Goal: Complete application form

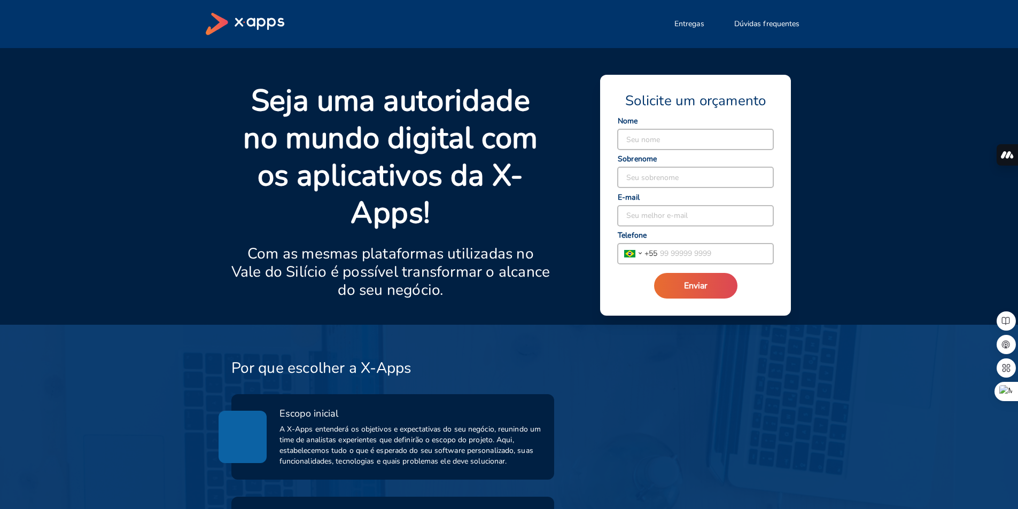
click at [639, 139] on input at bounding box center [696, 139] width 156 height 20
type input "vinicius"
click at [650, 174] on input at bounding box center [696, 177] width 156 height 20
type input "morazzoni1"
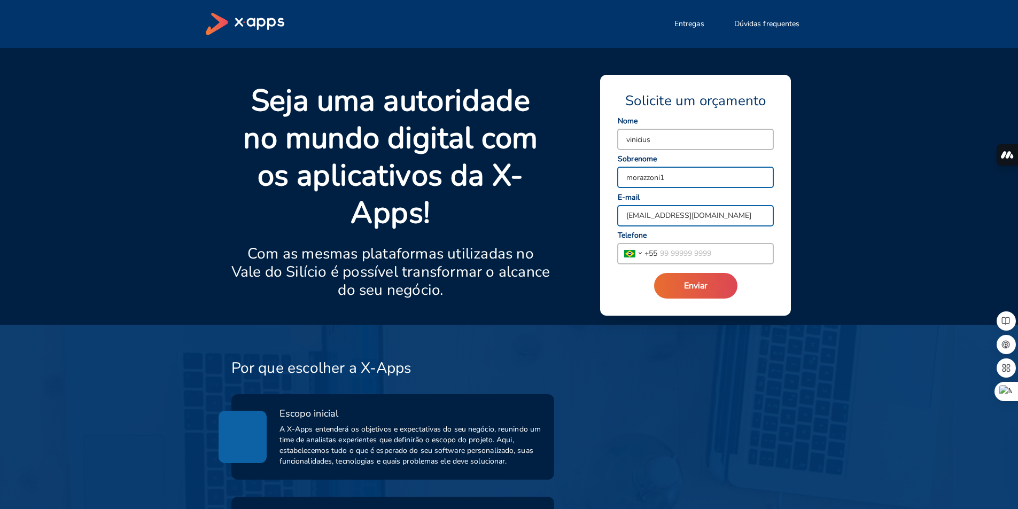
type input "[EMAIL_ADDRESS][DOMAIN_NAME]"
type input "[PHONE_NUMBER]"
click at [700, 278] on button "Enviar" at bounding box center [695, 286] width 83 height 26
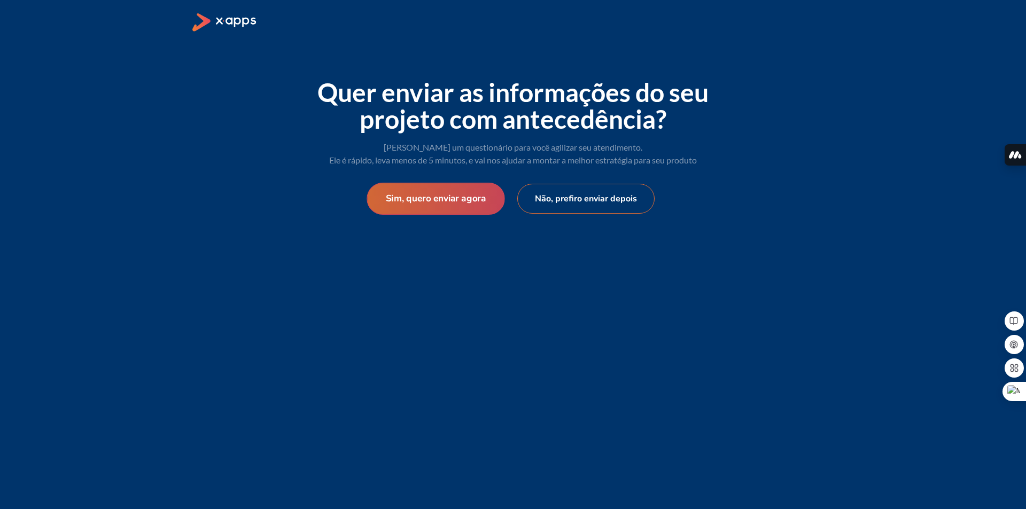
click at [486, 188] on button "Sim, quero enviar agora" at bounding box center [436, 199] width 138 height 32
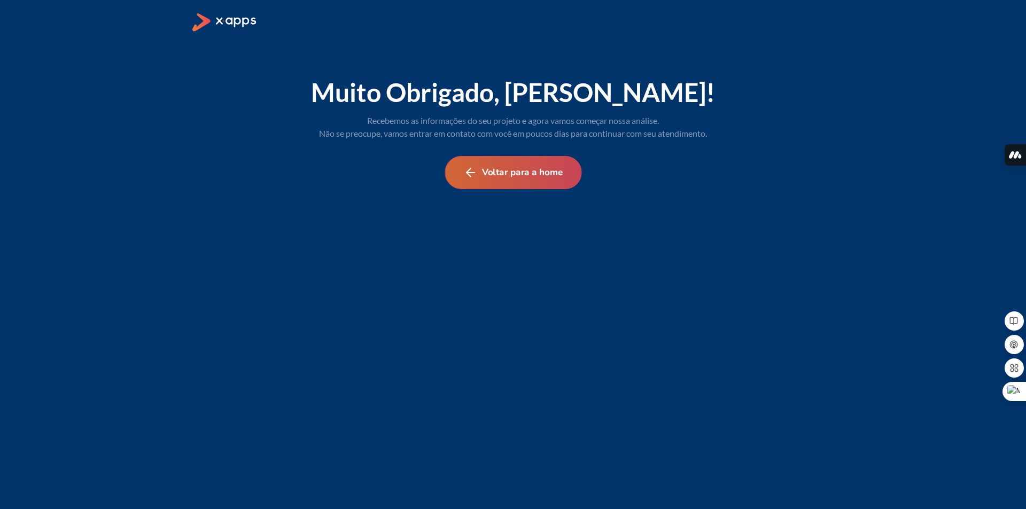
click at [526, 173] on button "Voltar para a home" at bounding box center [513, 172] width 137 height 33
